Goal: Book appointment/travel/reservation

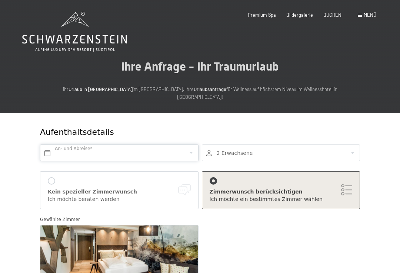
click at [83, 144] on input "text" at bounding box center [119, 152] width 159 height 17
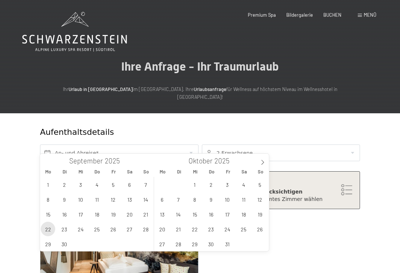
click at [44, 228] on span "22" at bounding box center [48, 228] width 14 height 14
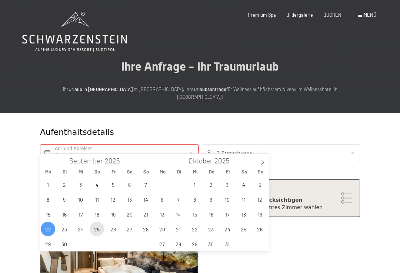
click at [101, 228] on span "25" at bounding box center [97, 228] width 14 height 14
type input "Mo. 22.09.2025 - Do. 25.09.2025"
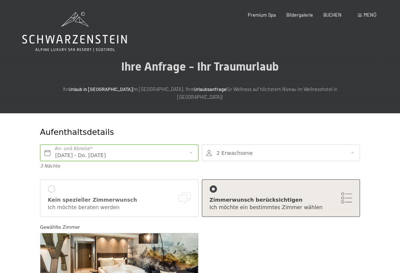
click at [349, 196] on div "Zimmerwunsch berücksichtigen" at bounding box center [281, 199] width 143 height 7
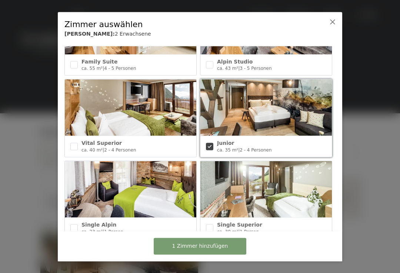
scroll to position [314, 0]
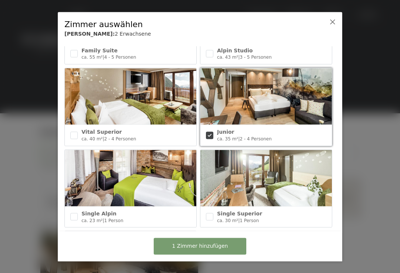
click at [63, 137] on div "Vital Superior ca. 40 m² | 2 - 4 Personen" at bounding box center [131, 109] width 136 height 82
click at [68, 132] on div "Vital Superior ca. 40 m² | 2 - 4 Personen" at bounding box center [131, 135] width 132 height 21
checkbox input "true"
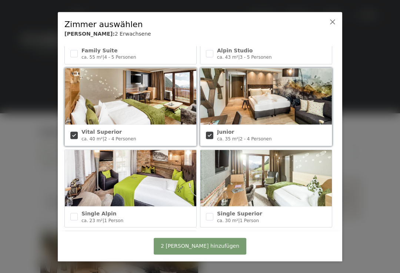
click at [214, 246] on span "2 Zimmer hinzufügen" at bounding box center [200, 245] width 79 height 7
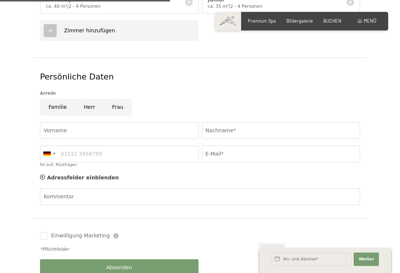
scroll to position [308, 0]
click at [65, 122] on input "Vorname" at bounding box center [119, 130] width 159 height 17
type input "Johann"
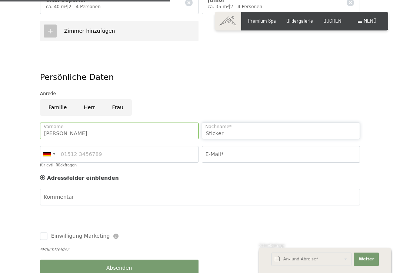
type input "Sticker"
click at [76, 146] on input "für evtl. Rückfragen" at bounding box center [119, 154] width 159 height 17
click at [57, 146] on div at bounding box center [48, 154] width 17 height 16
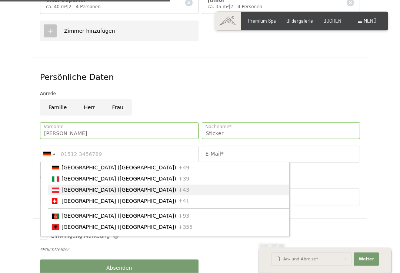
click at [87, 187] on span "[GEOGRAPHIC_DATA] ([GEOGRAPHIC_DATA])" at bounding box center [119, 190] width 115 height 6
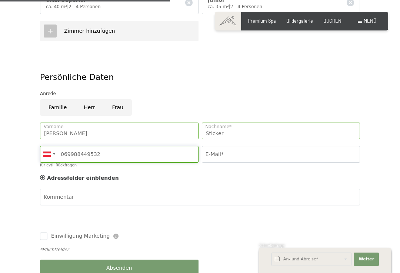
type input "069988449532"
click at [224, 148] on input "E-Mail*" at bounding box center [281, 154] width 159 height 17
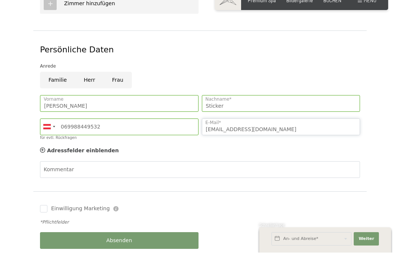
scroll to position [315, 0]
type input "h.sticker@aon.at"
click at [41, 225] on input "Einwilligung Marketing" at bounding box center [43, 228] width 7 height 7
checkbox input "true"
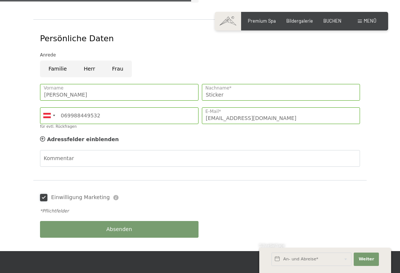
scroll to position [347, 0]
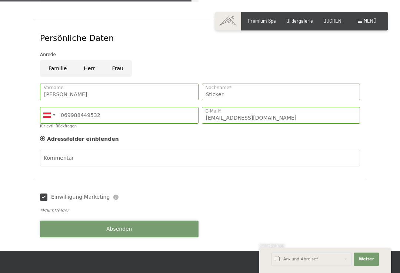
click at [101, 220] on button "Absenden" at bounding box center [119, 228] width 159 height 17
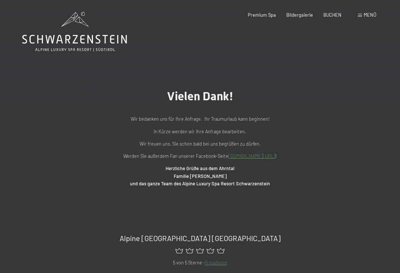
click at [370, 12] on div "Buchen Anfragen Premium Spa Bildergalerie BUCHEN Menü DE IT EN Gutschein Bilder…" at bounding box center [302, 15] width 150 height 7
click at [364, 15] on span "Menü" at bounding box center [370, 15] width 13 height 6
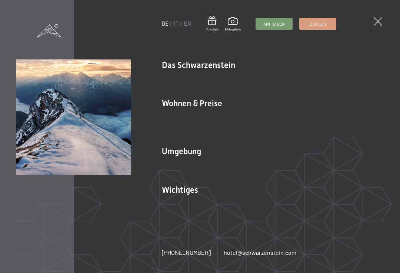
click at [379, 19] on span at bounding box center [378, 21] width 9 height 9
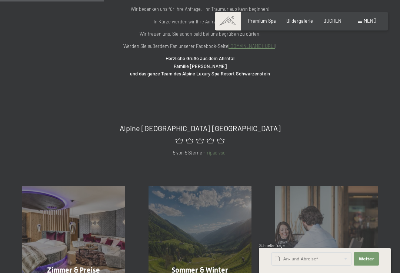
scroll to position [109, 0]
